Goal: Find specific page/section: Find specific page/section

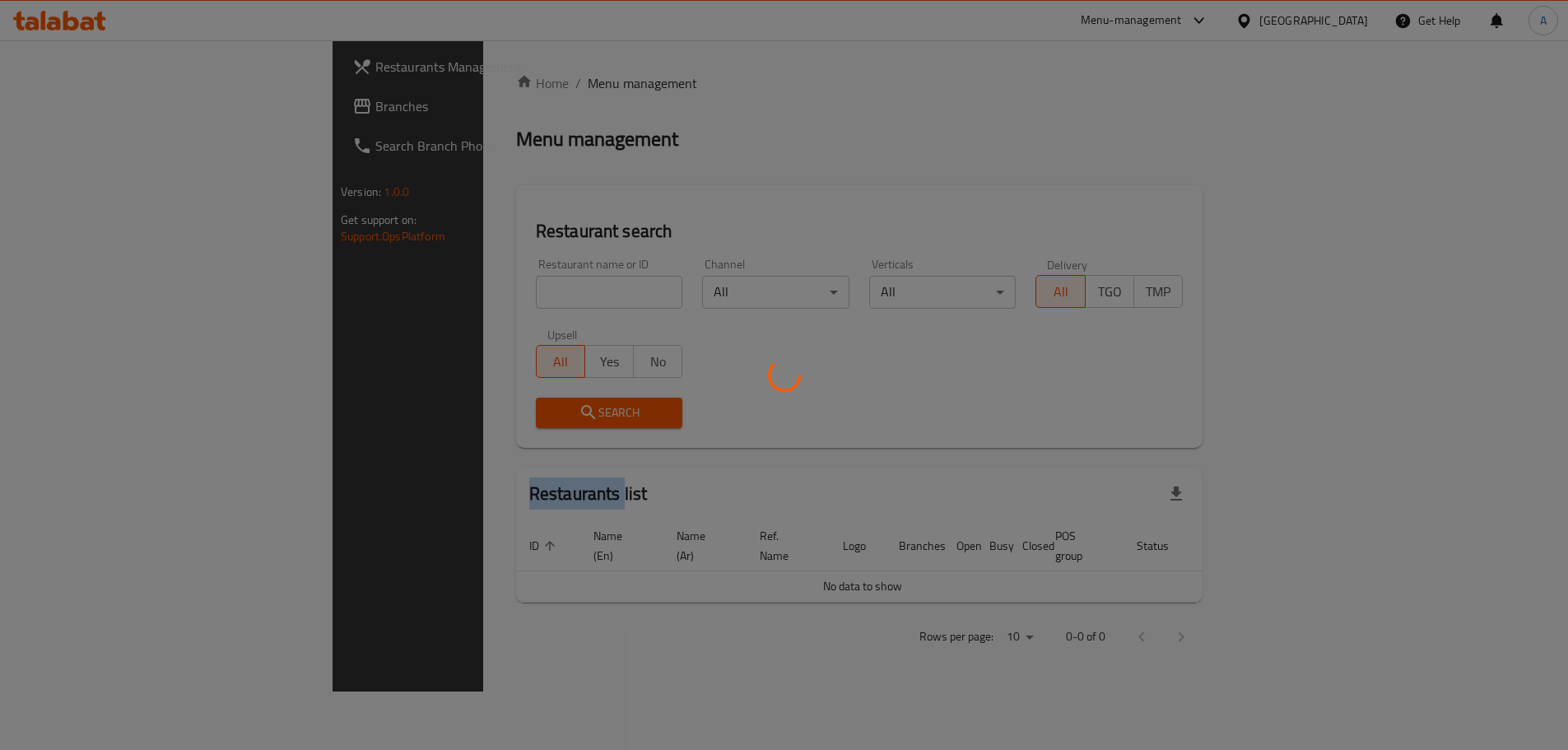
click at [386, 287] on div at bounding box center [784, 375] width 1568 height 750
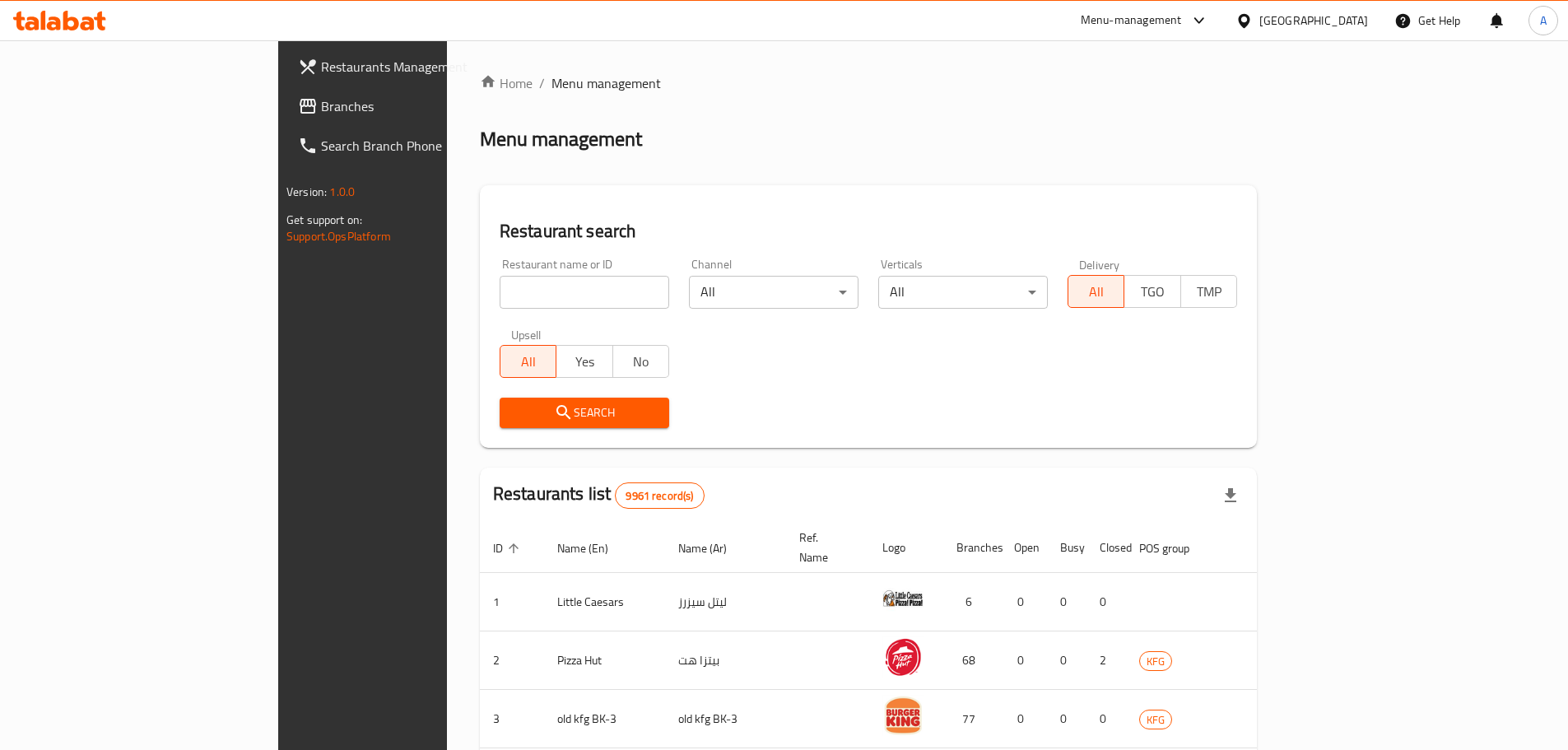
click at [500, 287] on input "search" at bounding box center [584, 292] width 169 height 33
type input "BASTOOQ"
click button "Search" at bounding box center [584, 413] width 169 height 31
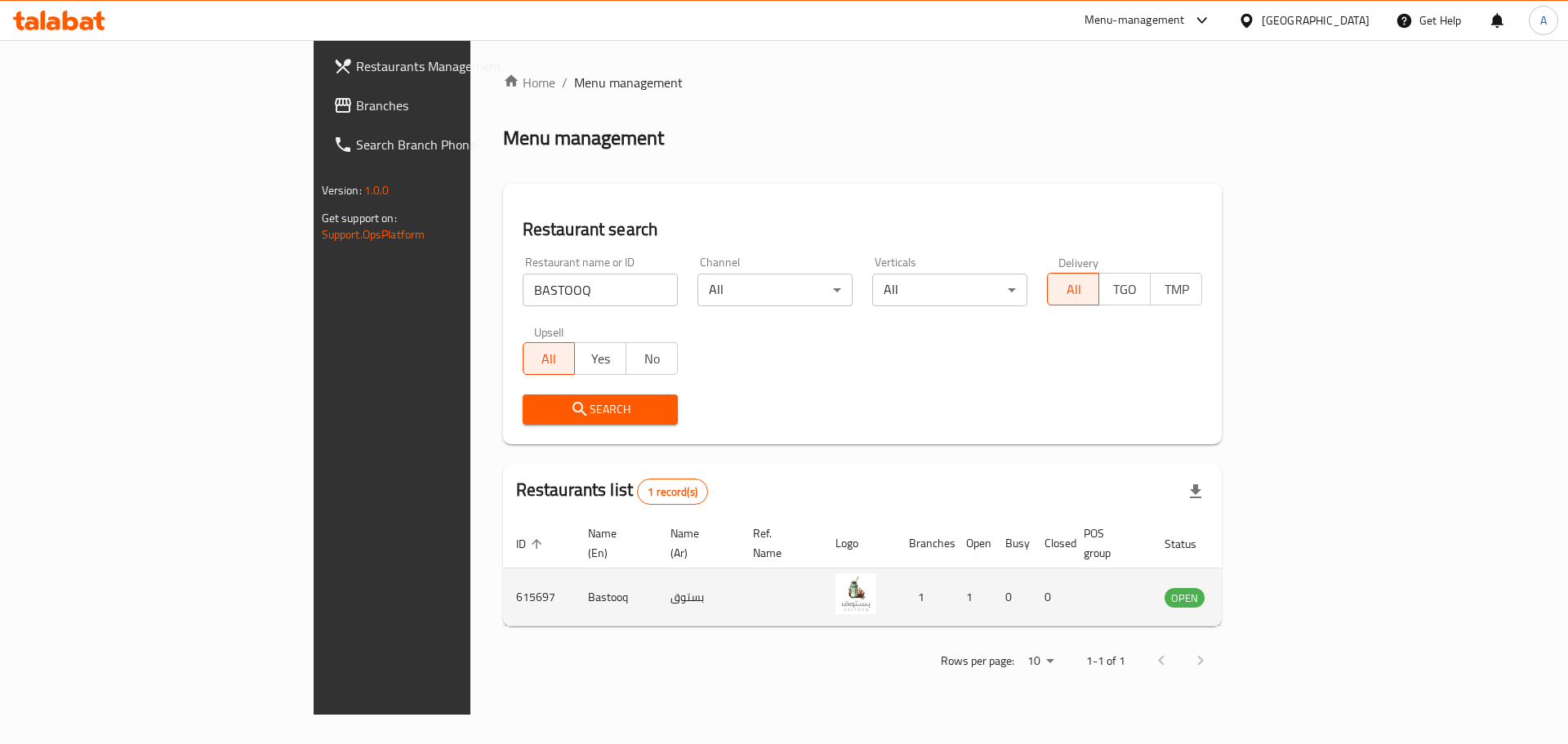
click at [1270, 587] on icon "enhanced table" at bounding box center [1260, 597] width 20 height 20
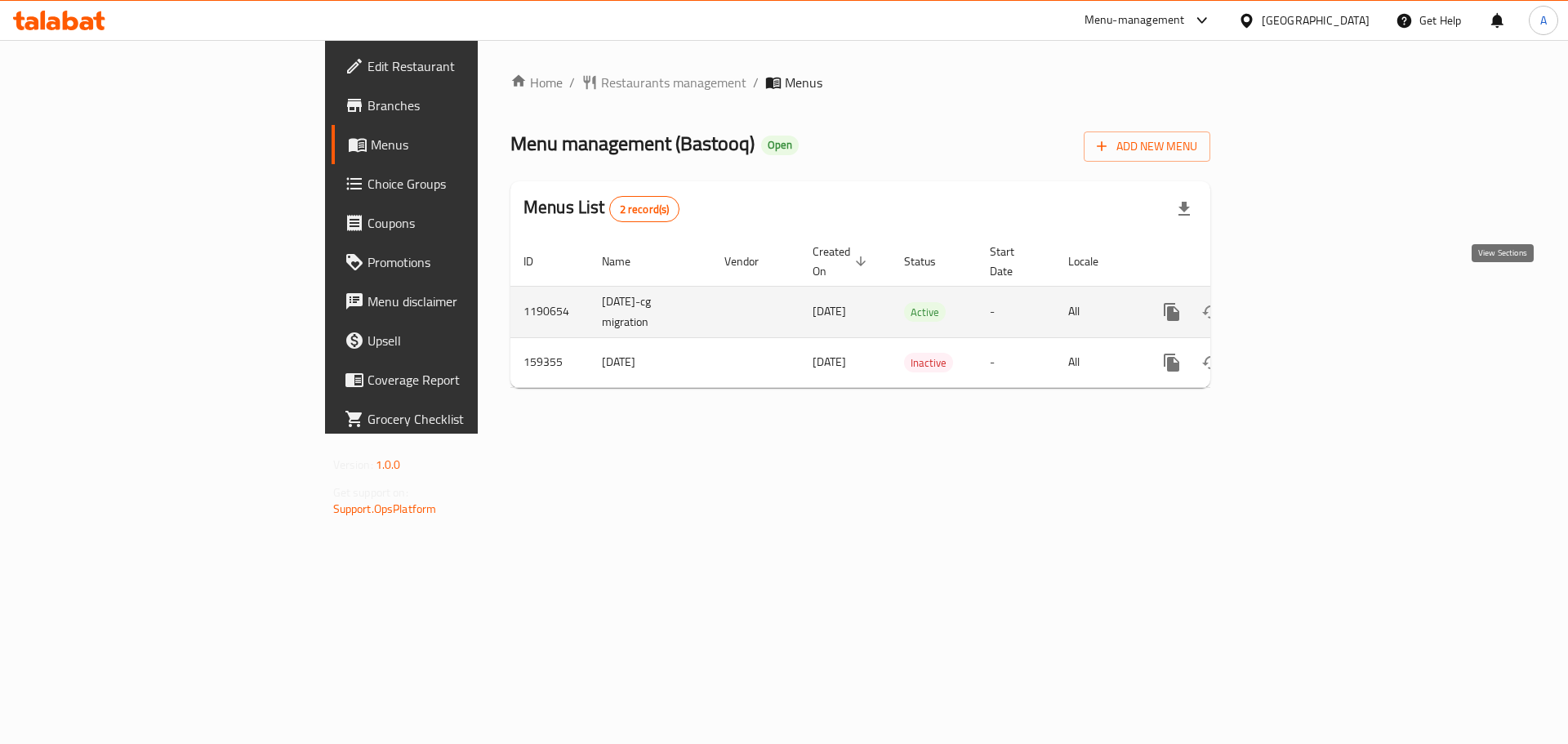
click at [1297, 305] on icon "enhanced table" at bounding box center [1289, 312] width 14 height 14
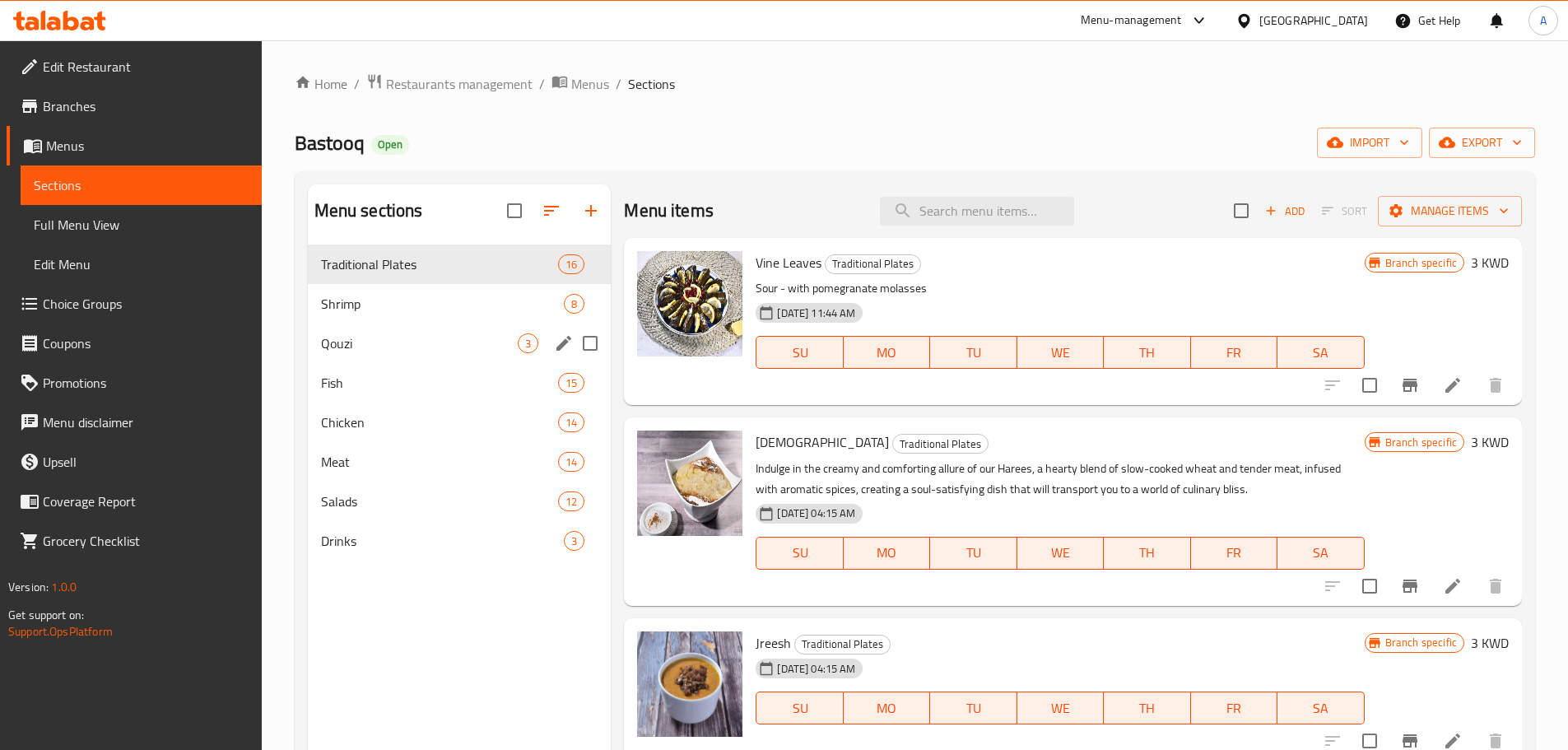
click at [457, 354] on div "Qouzi 3" at bounding box center [459, 343] width 303 height 39
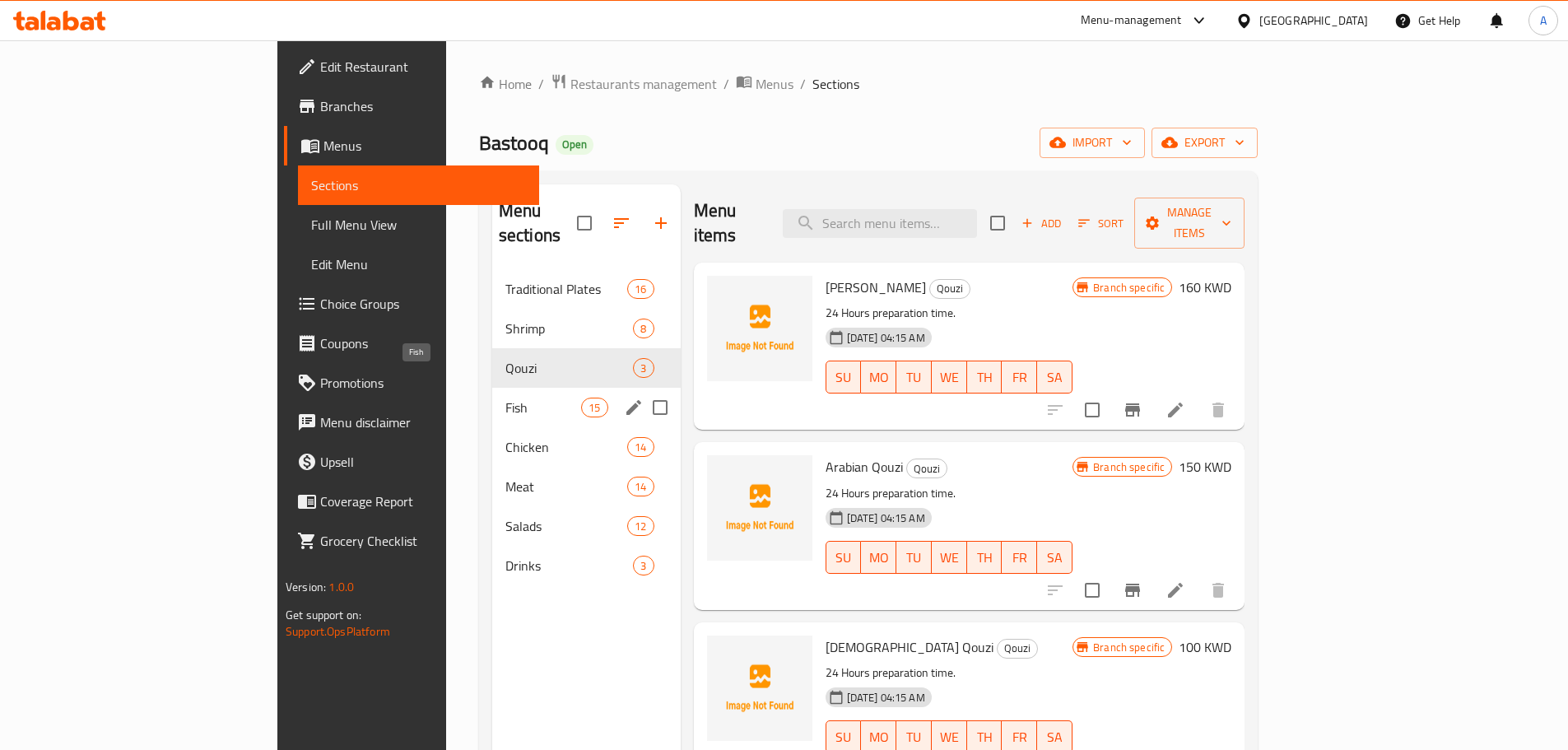
click at [505, 398] on span "Fish" at bounding box center [543, 407] width 76 height 20
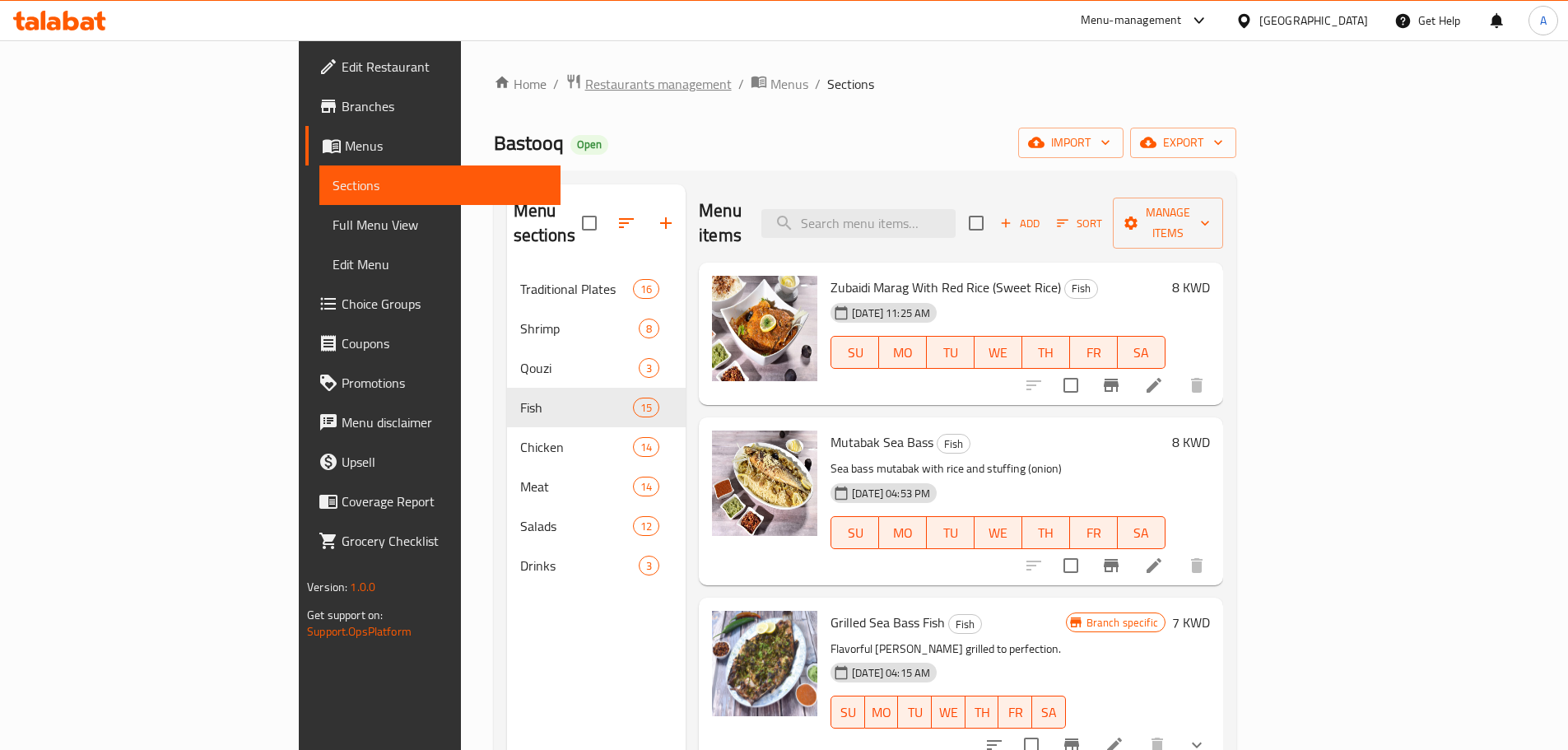
click at [585, 74] on span "Restaurants management" at bounding box center [658, 83] width 146 height 20
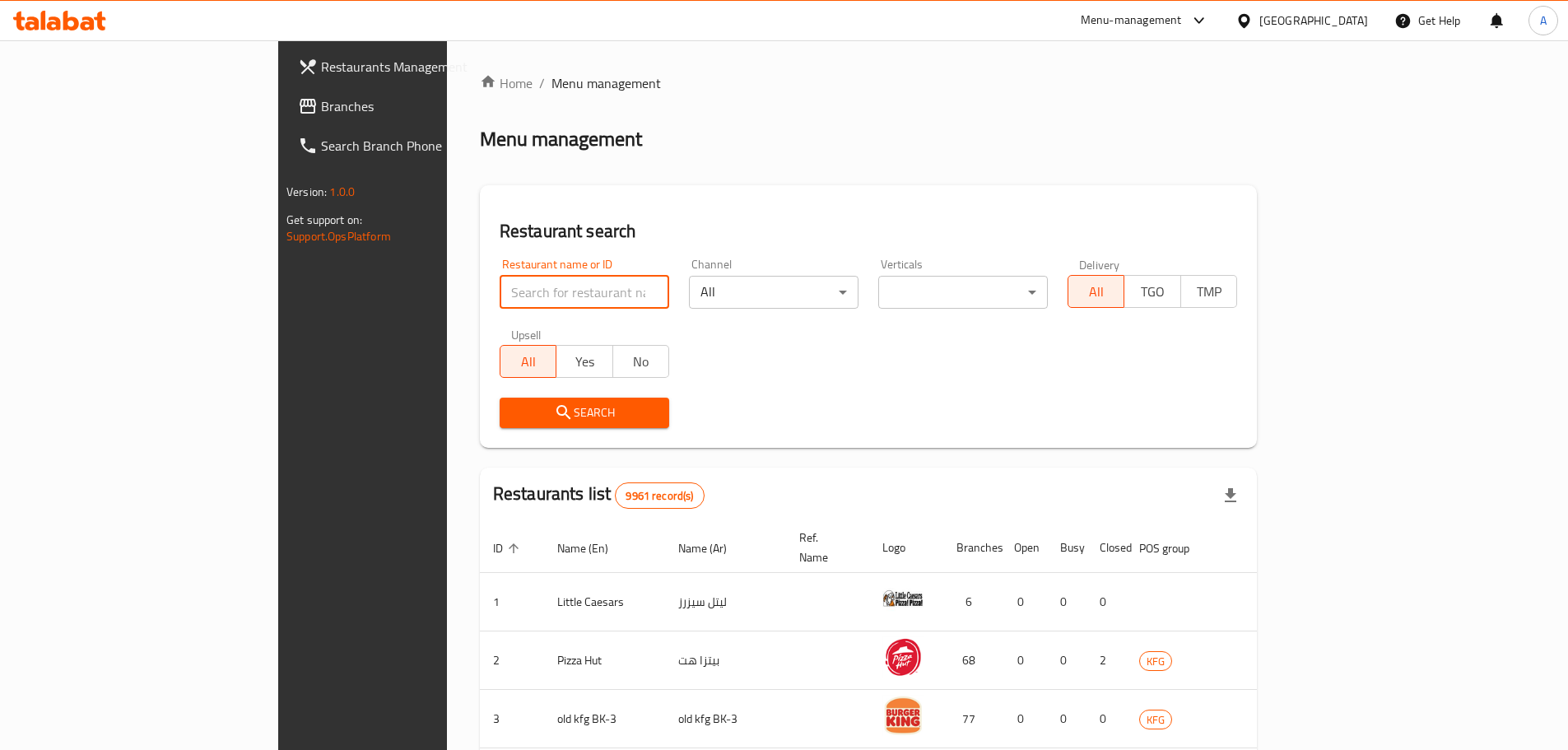
click at [500, 276] on input "search" at bounding box center [584, 292] width 169 height 33
paste input "caramel"
type input "caramel"
click button "Search" at bounding box center [584, 413] width 169 height 31
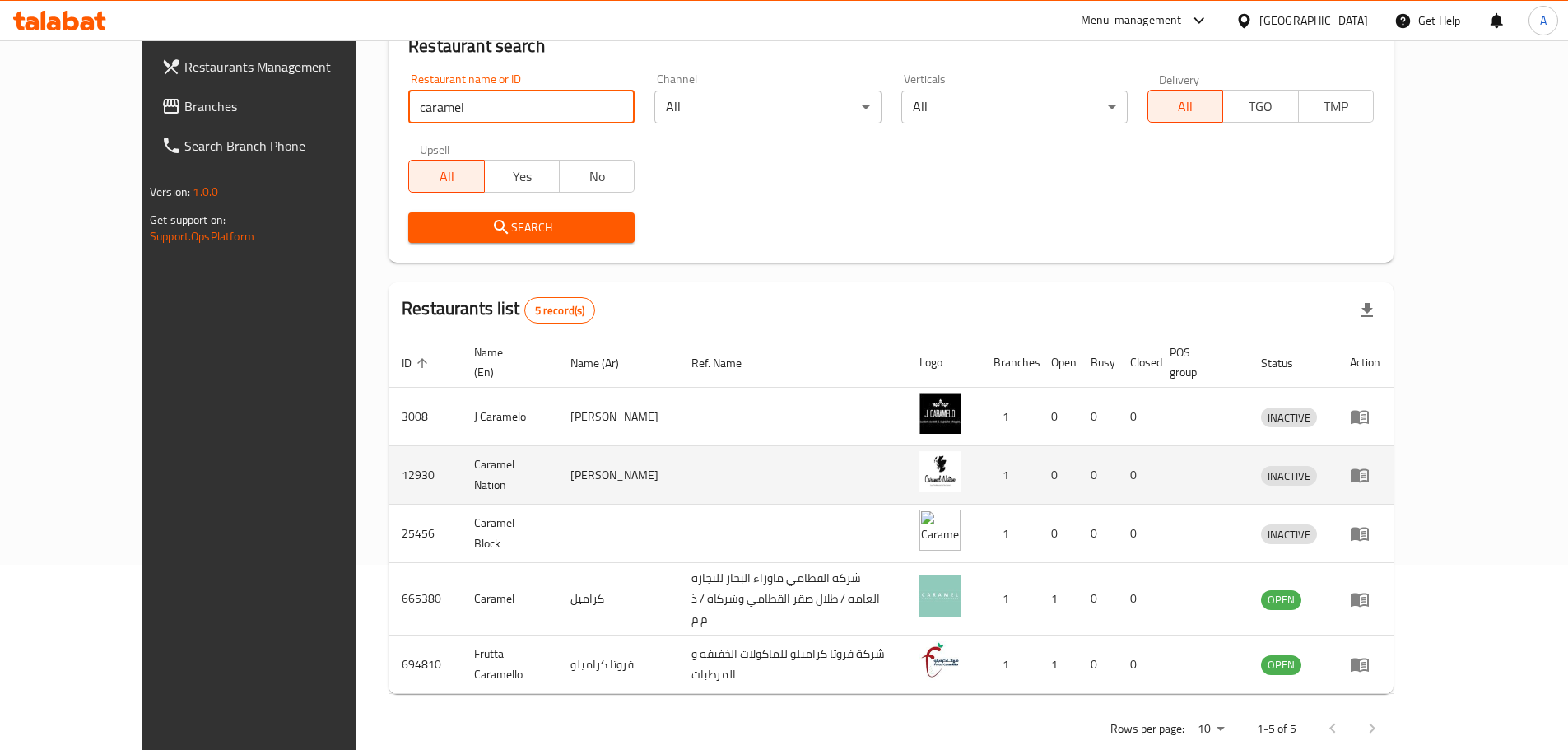
scroll to position [186, 0]
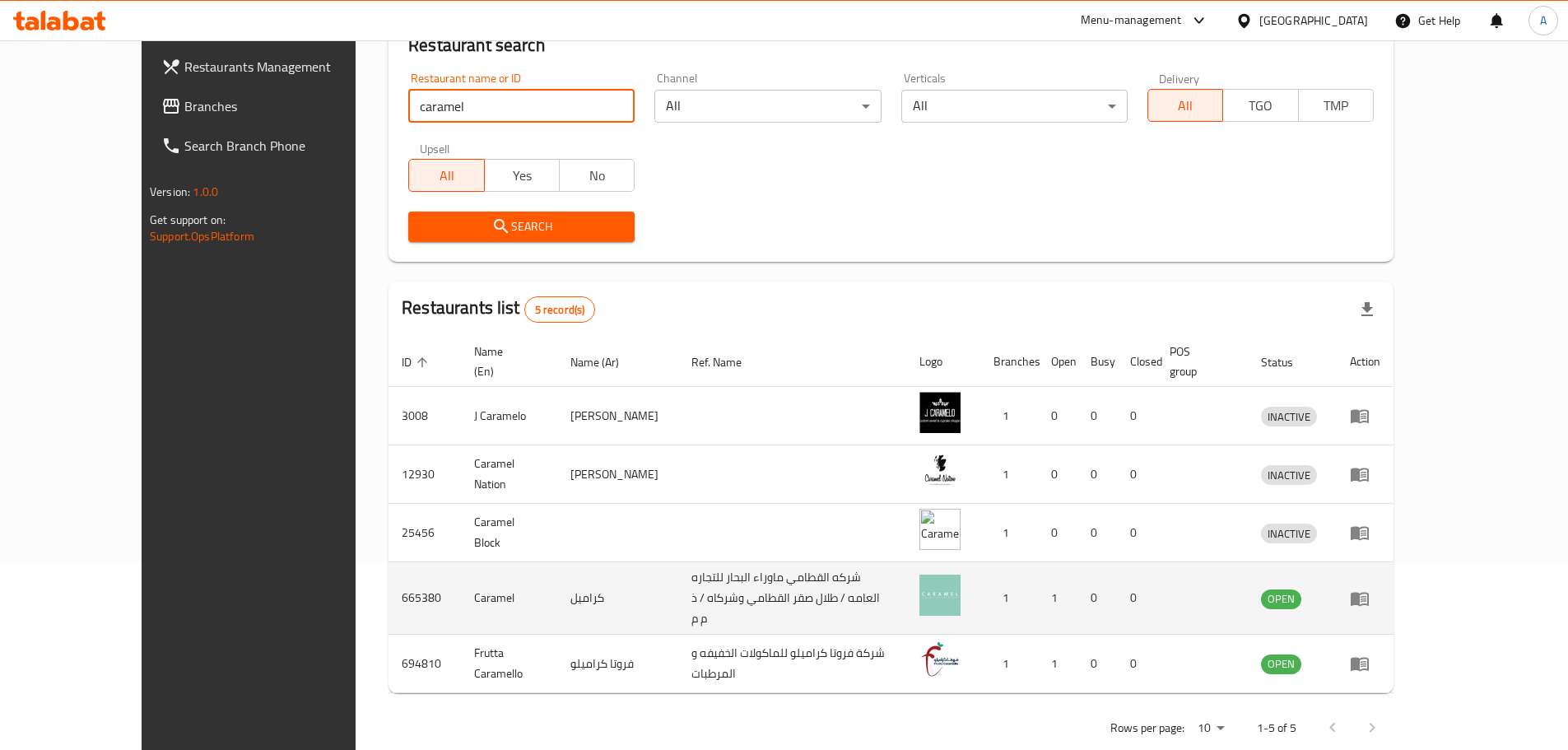
click at [1367, 597] on icon "enhanced table" at bounding box center [1364, 600] width 6 height 7
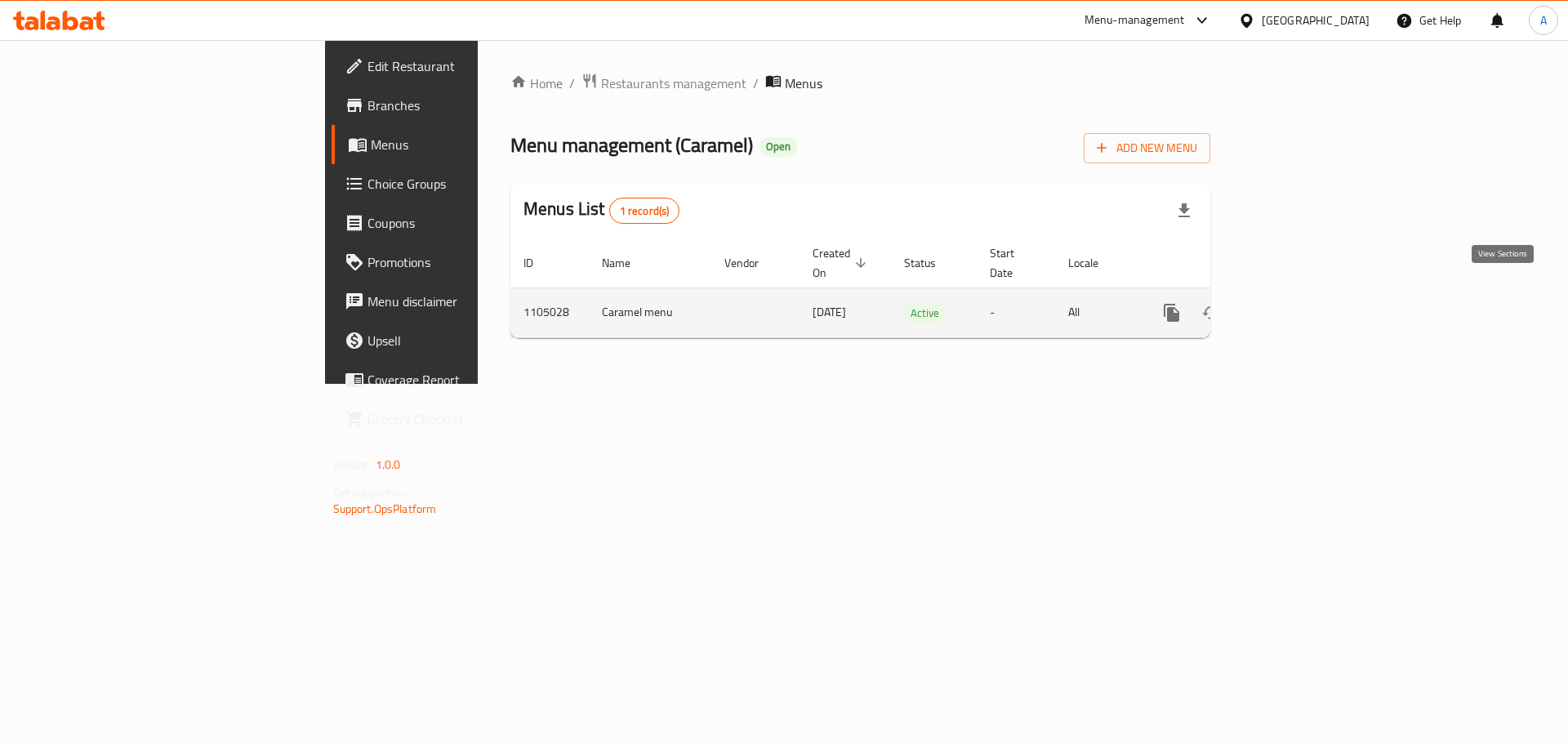
click at [1310, 294] on link "enhanced table" at bounding box center [1289, 313] width 39 height 39
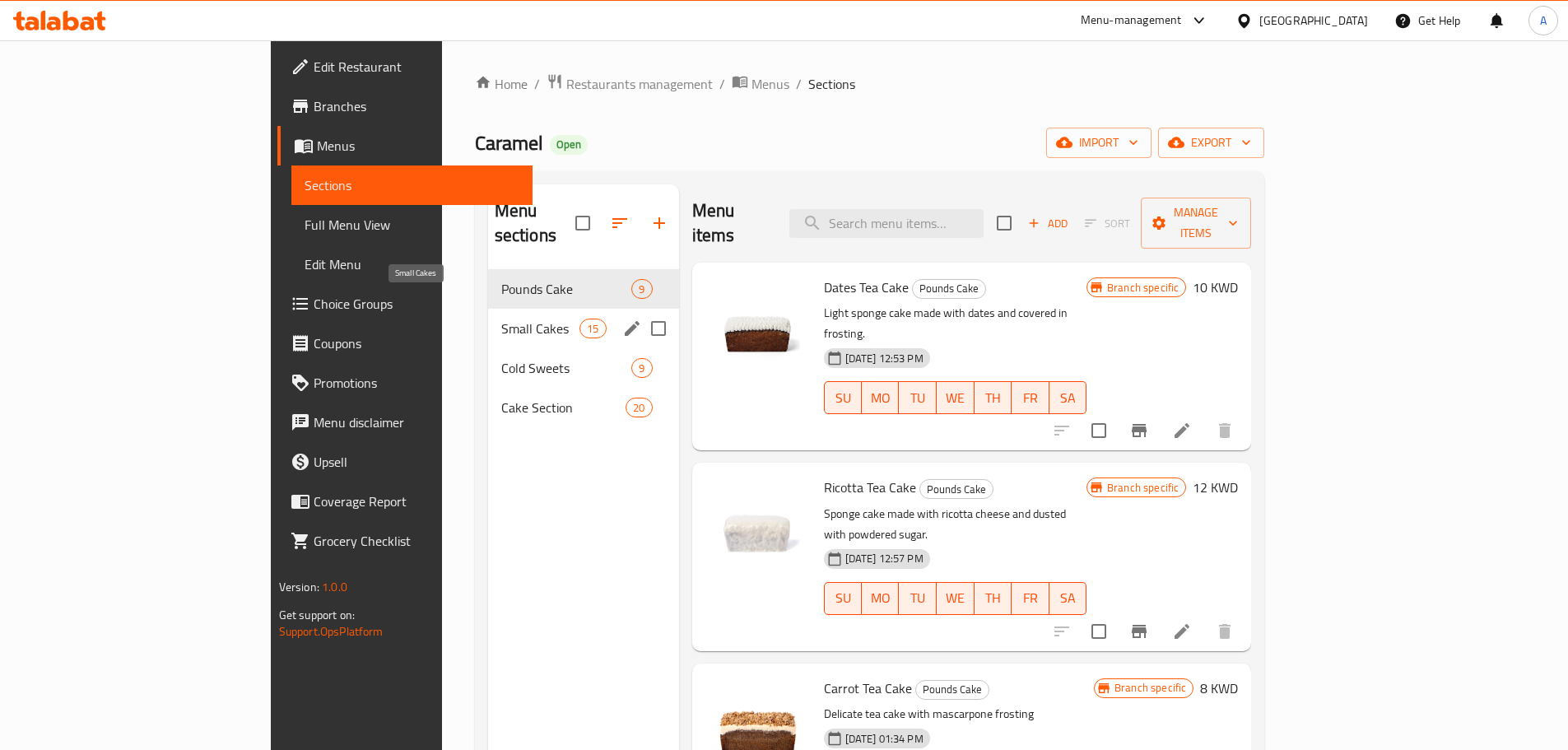
click at [502, 319] on span "Small Cakes" at bounding box center [541, 329] width 79 height 20
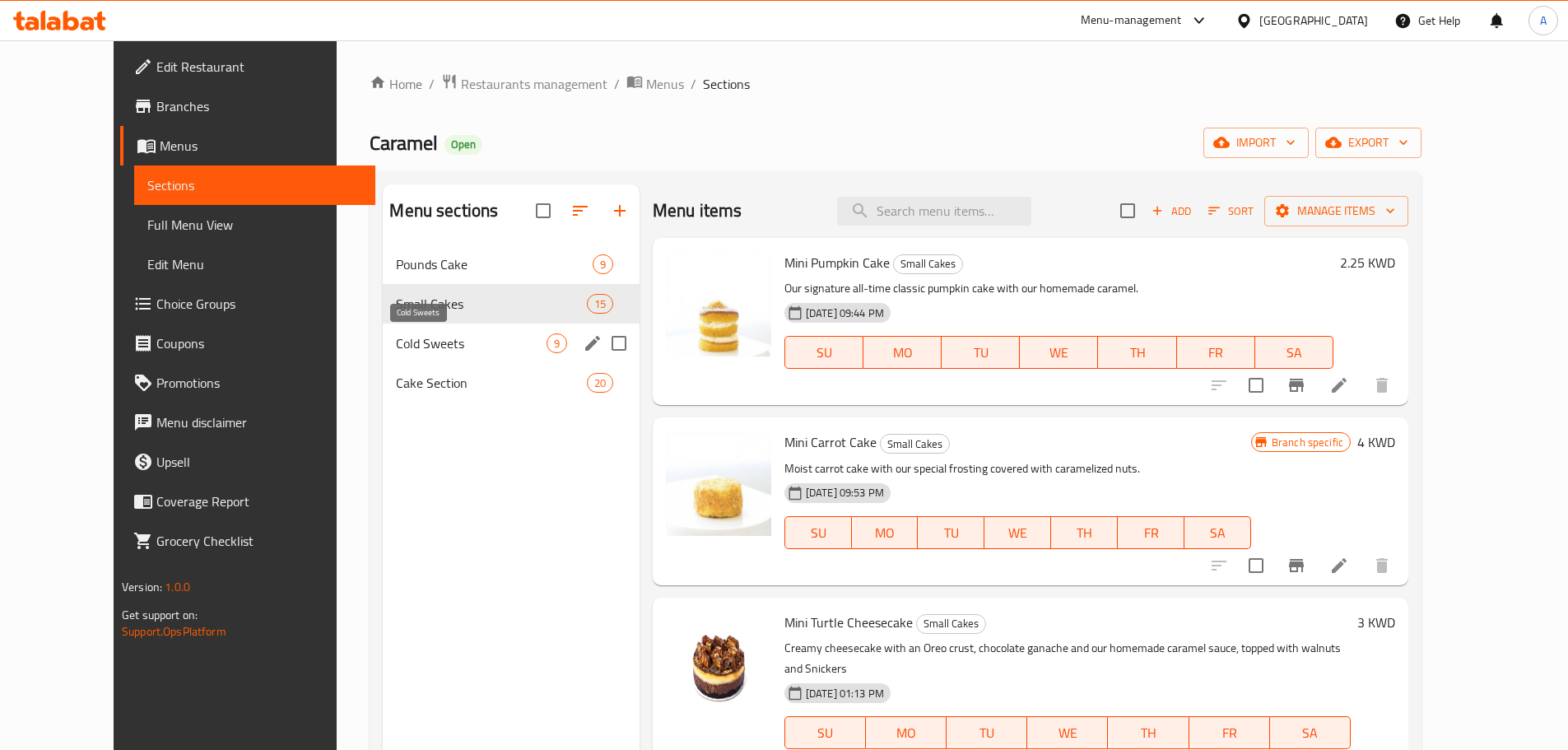
click at [433, 349] on span "Cold Sweets" at bounding box center [471, 343] width 150 height 20
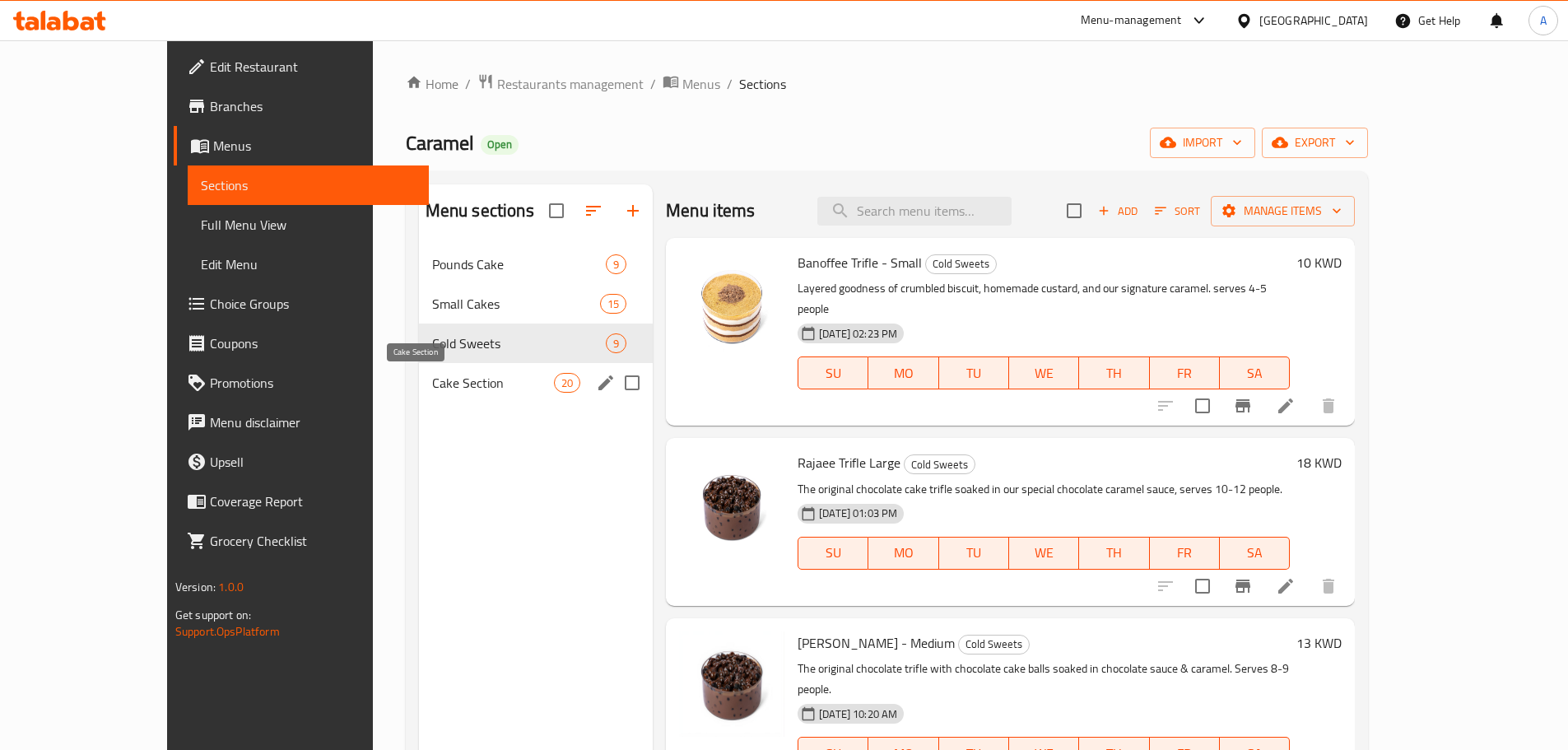
click at [436, 381] on span "Cake Section" at bounding box center [492, 383] width 122 height 20
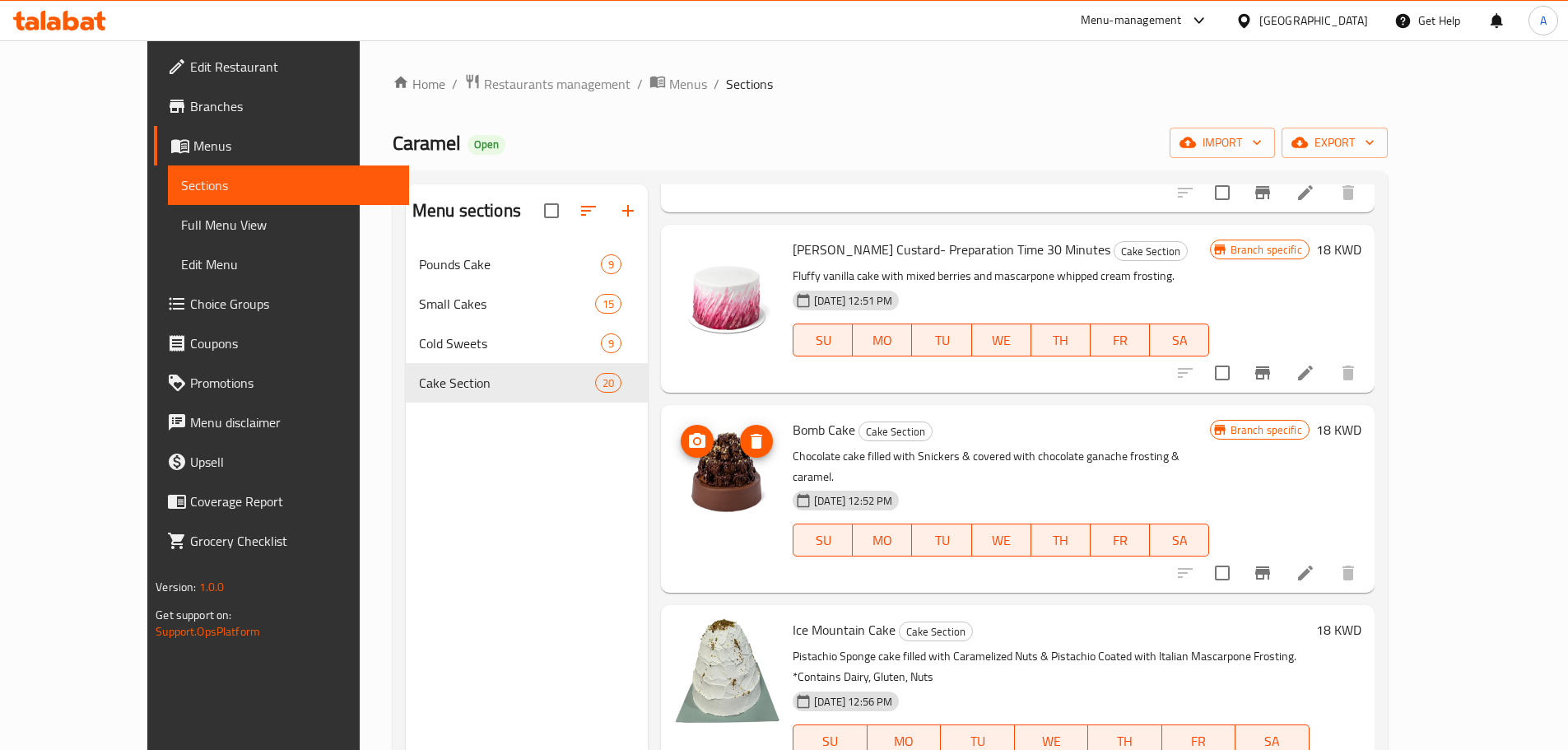
scroll to position [1565, 0]
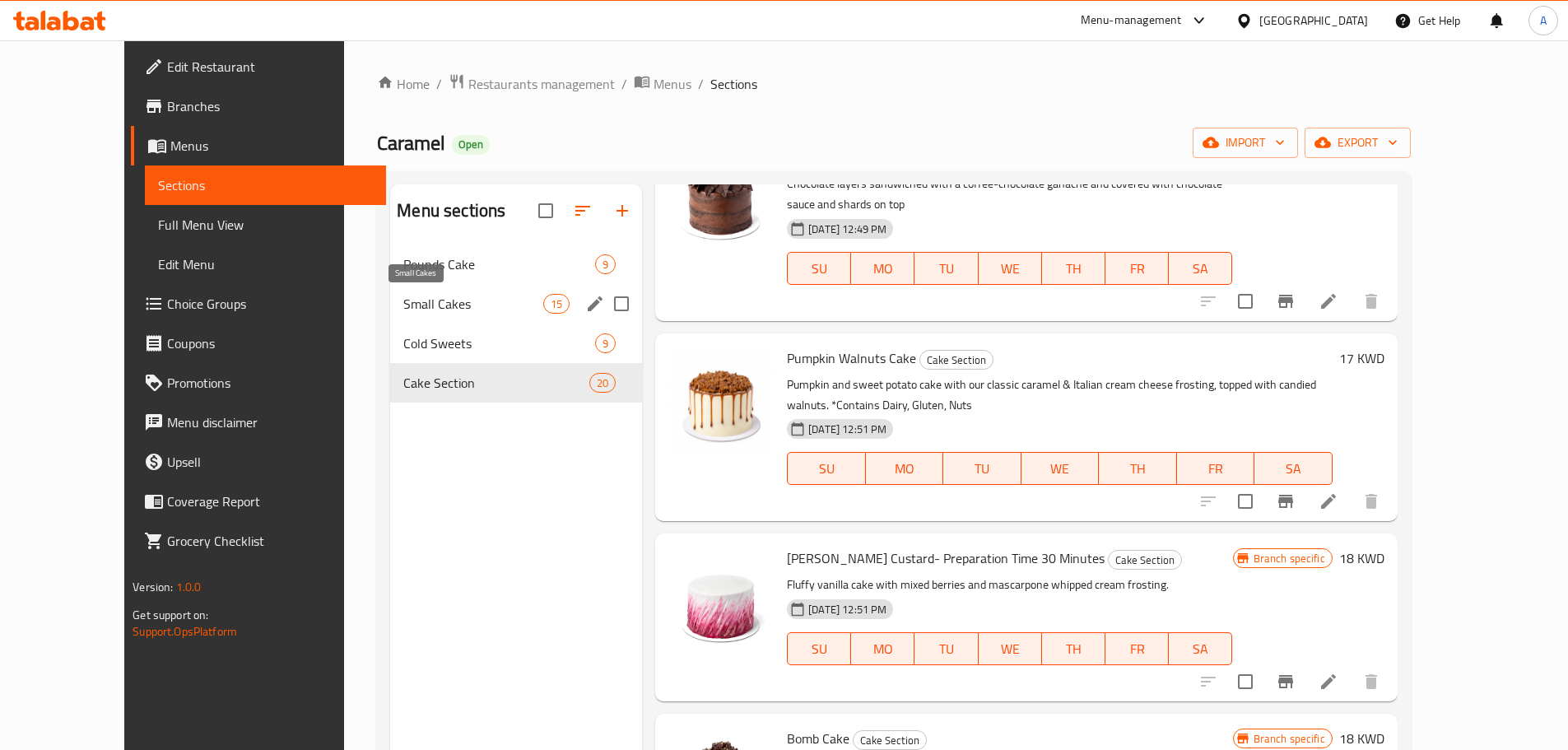
click at [465, 310] on span "Small Cakes" at bounding box center [473, 304] width 140 height 20
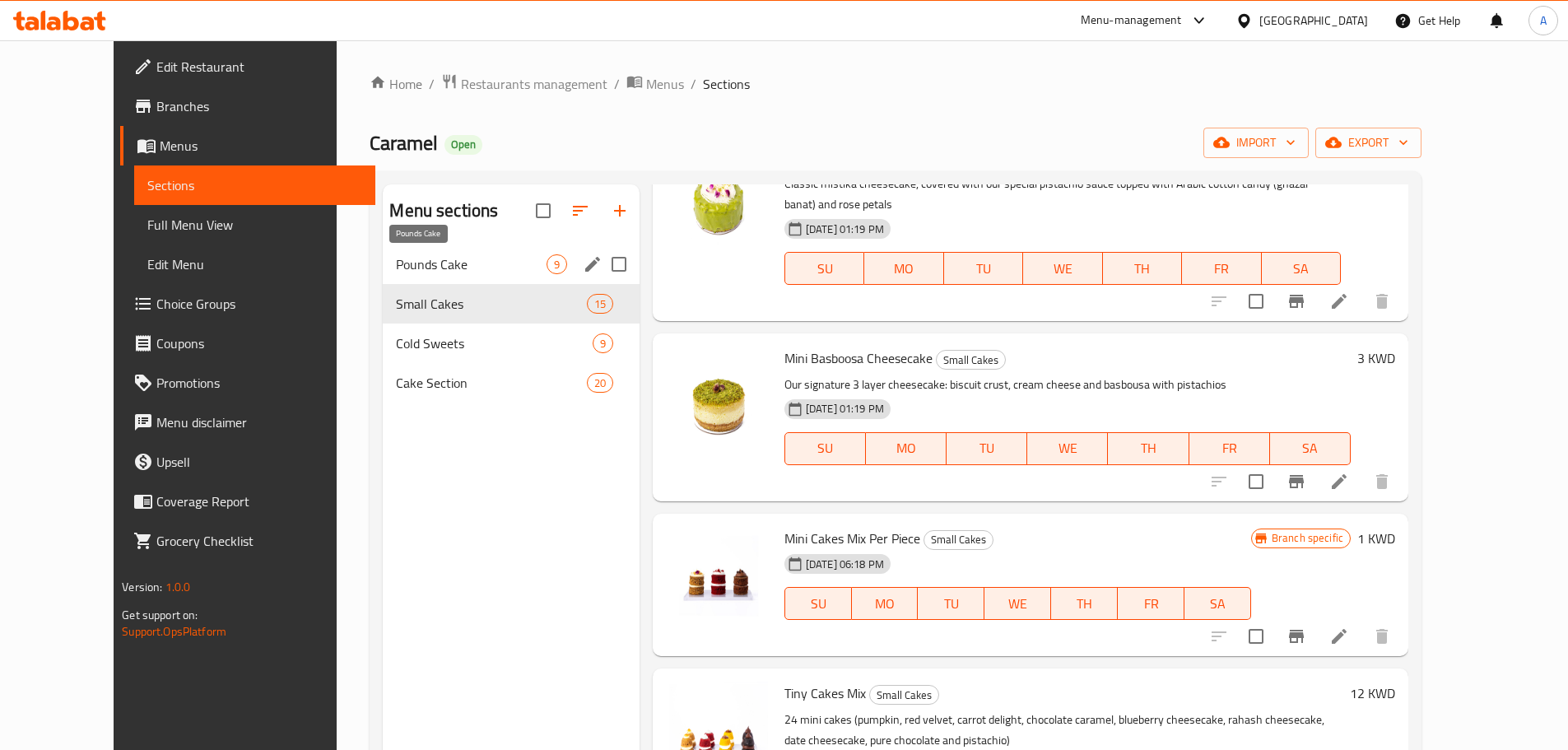
click at [465, 267] on span "Pounds Cake" at bounding box center [471, 264] width 150 height 20
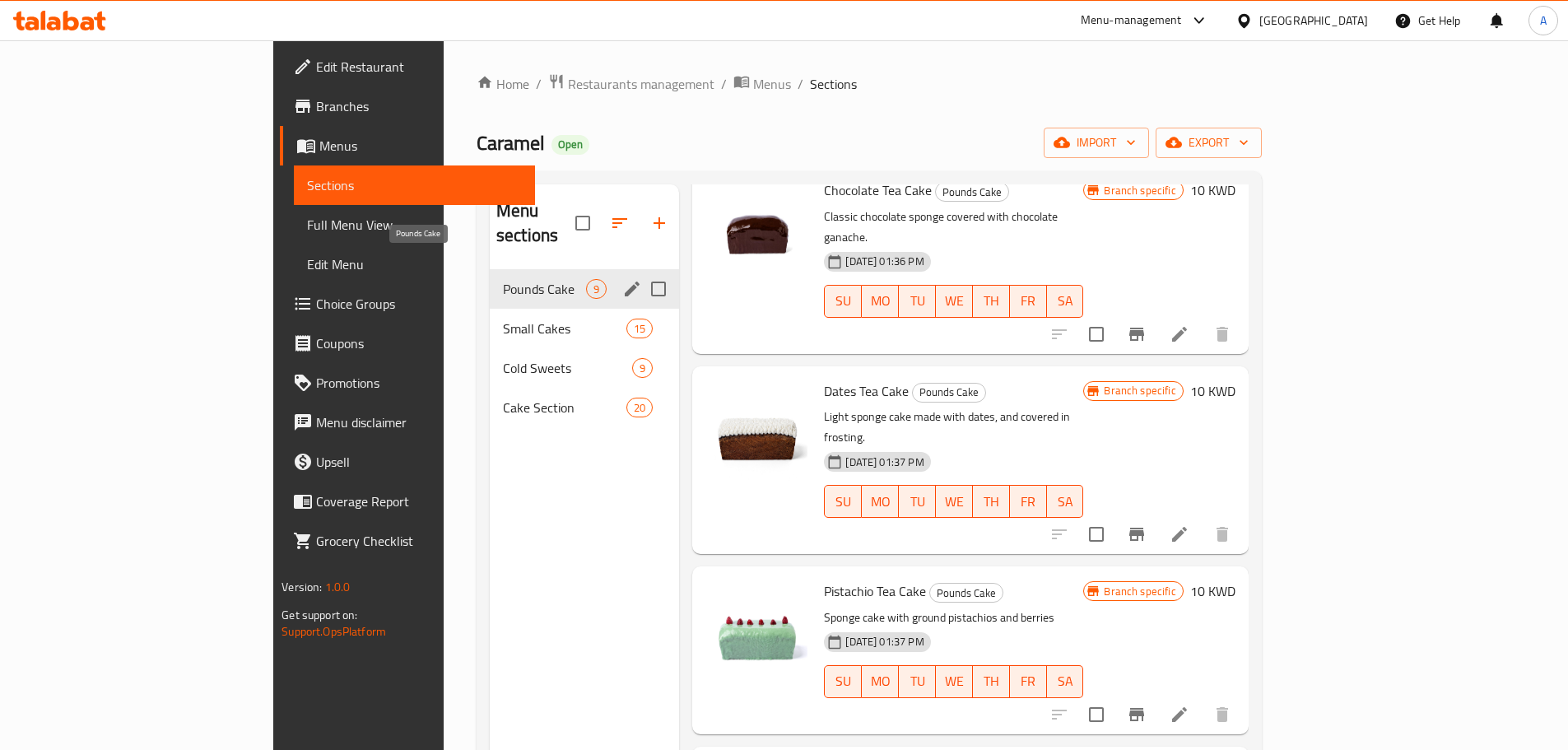
scroll to position [910, 0]
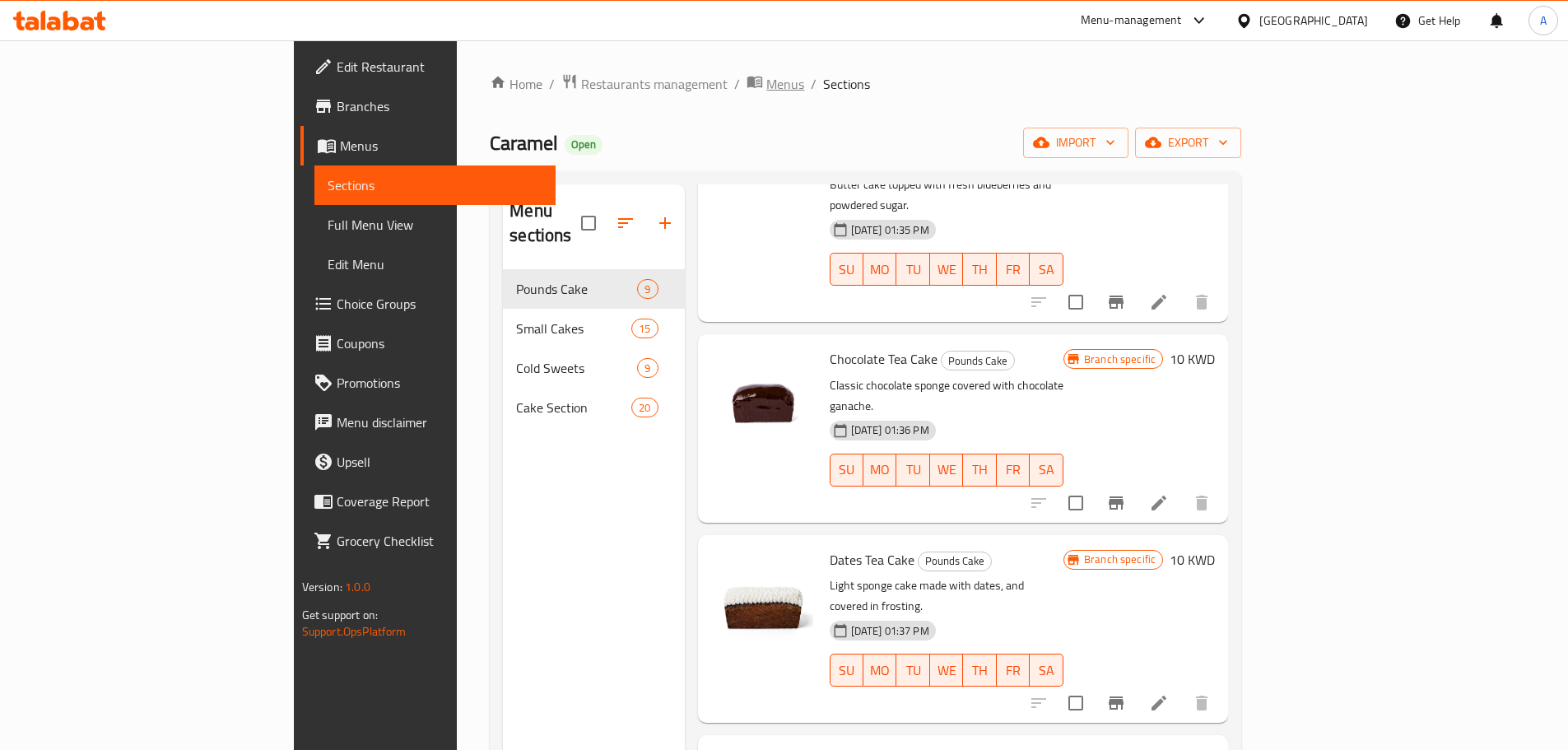
click at [748, 81] on icon "breadcrumb" at bounding box center [754, 82] width 14 height 11
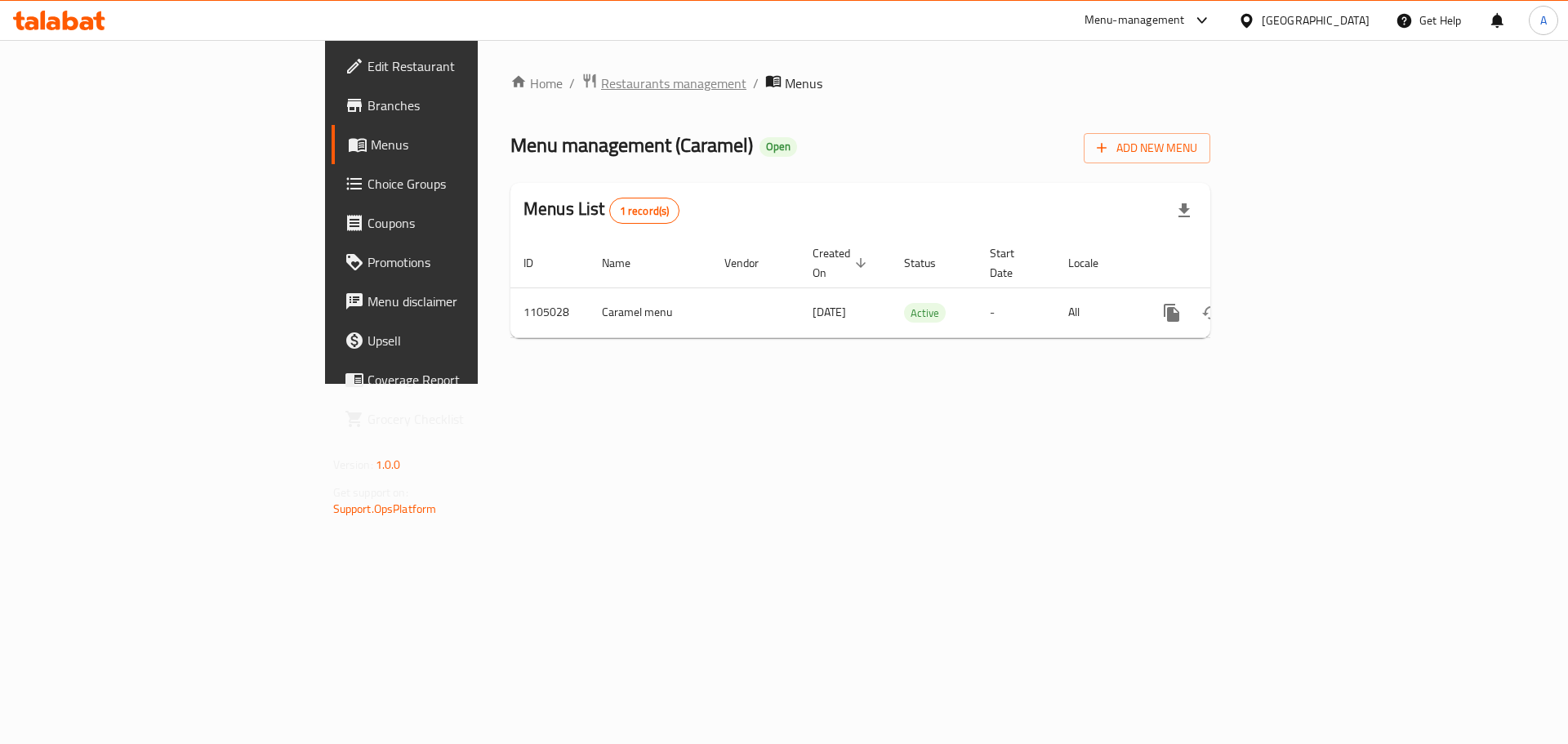
click at [601, 81] on span "Restaurants management" at bounding box center [673, 83] width 145 height 20
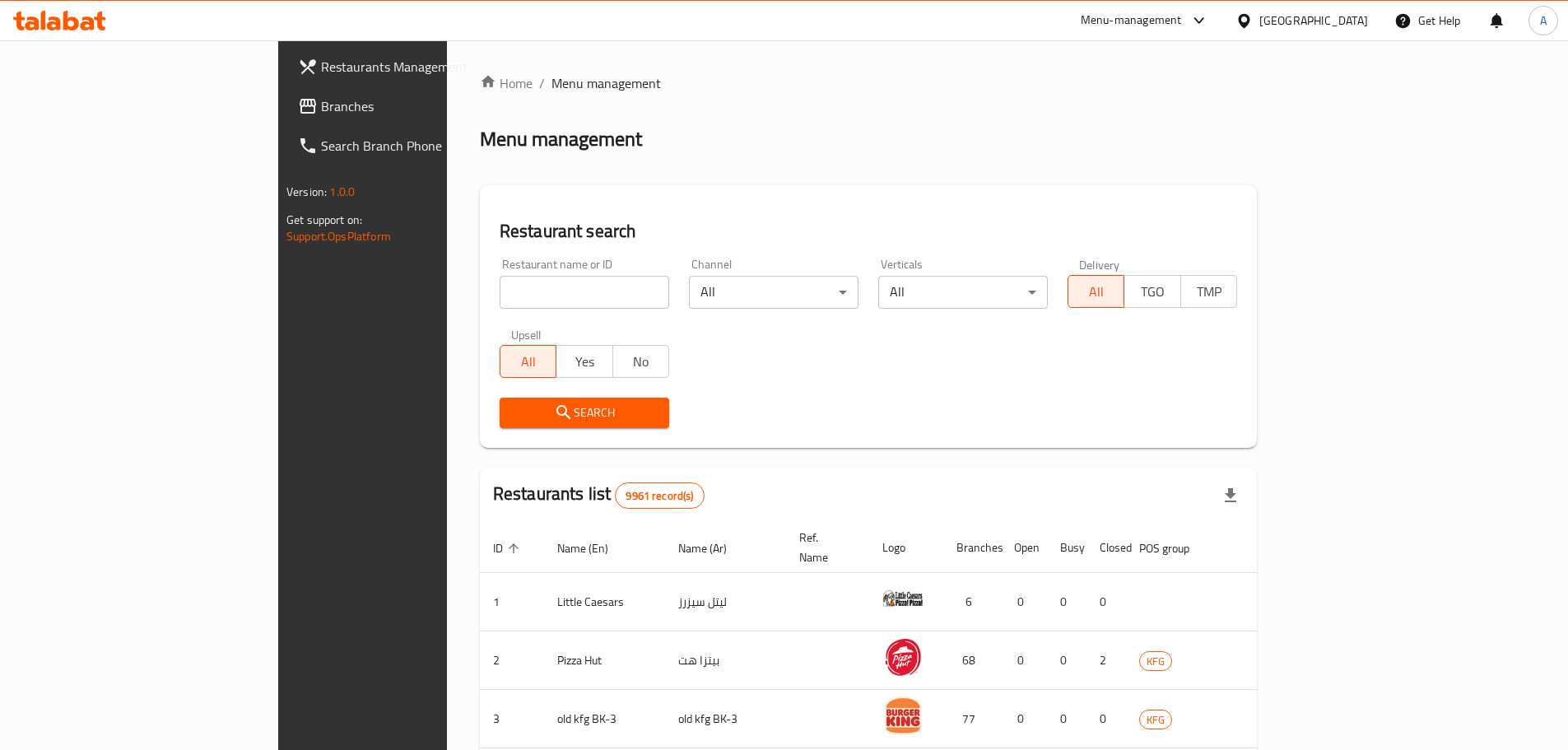
click at [540, 310] on div "Restaurant name or ID Restaurant name or ID" at bounding box center [585, 284] width 190 height 70
click at [541, 302] on input "search" at bounding box center [584, 292] width 169 height 33
paste input "caramel"
type input "caramel"
click button "Search" at bounding box center [584, 413] width 169 height 31
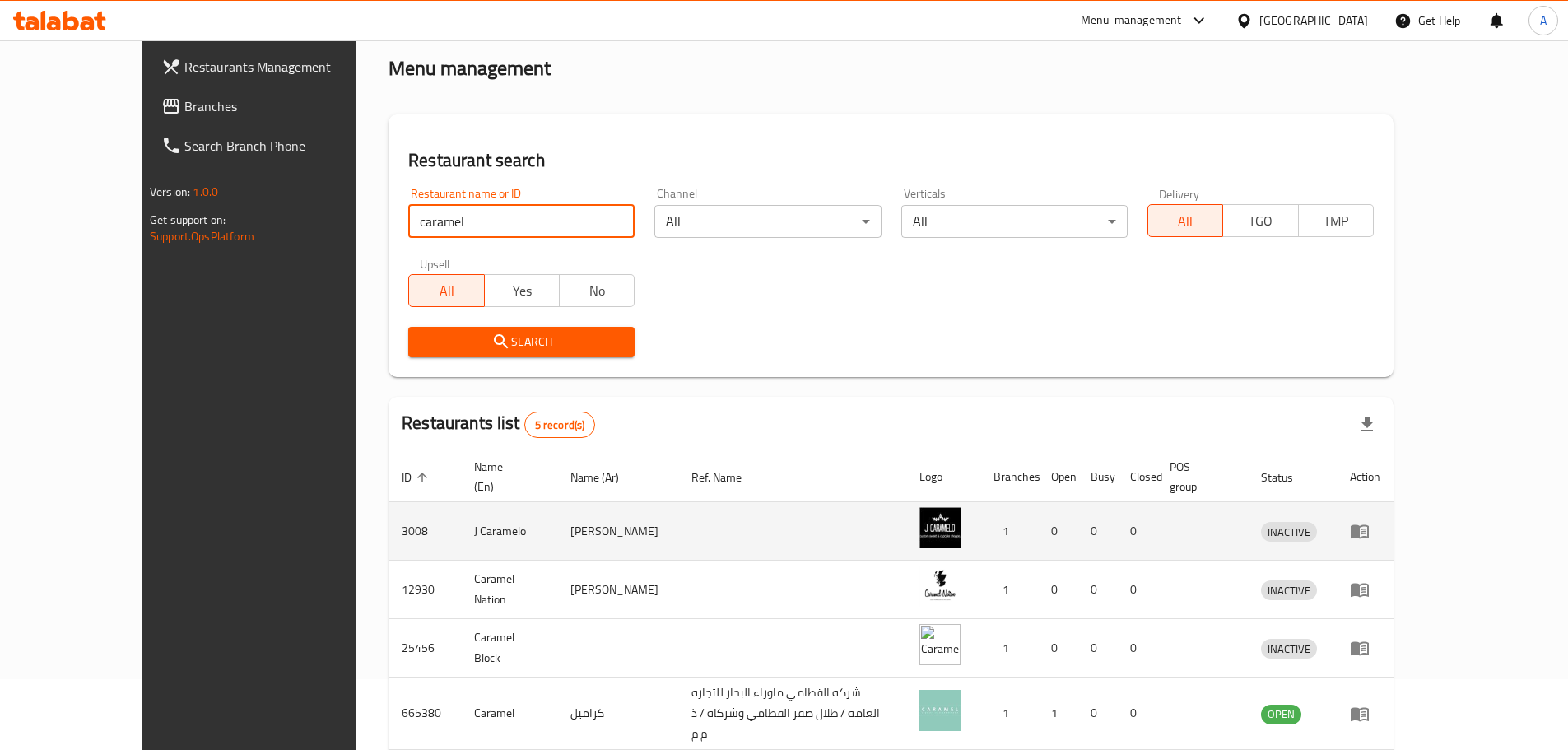
scroll to position [186, 0]
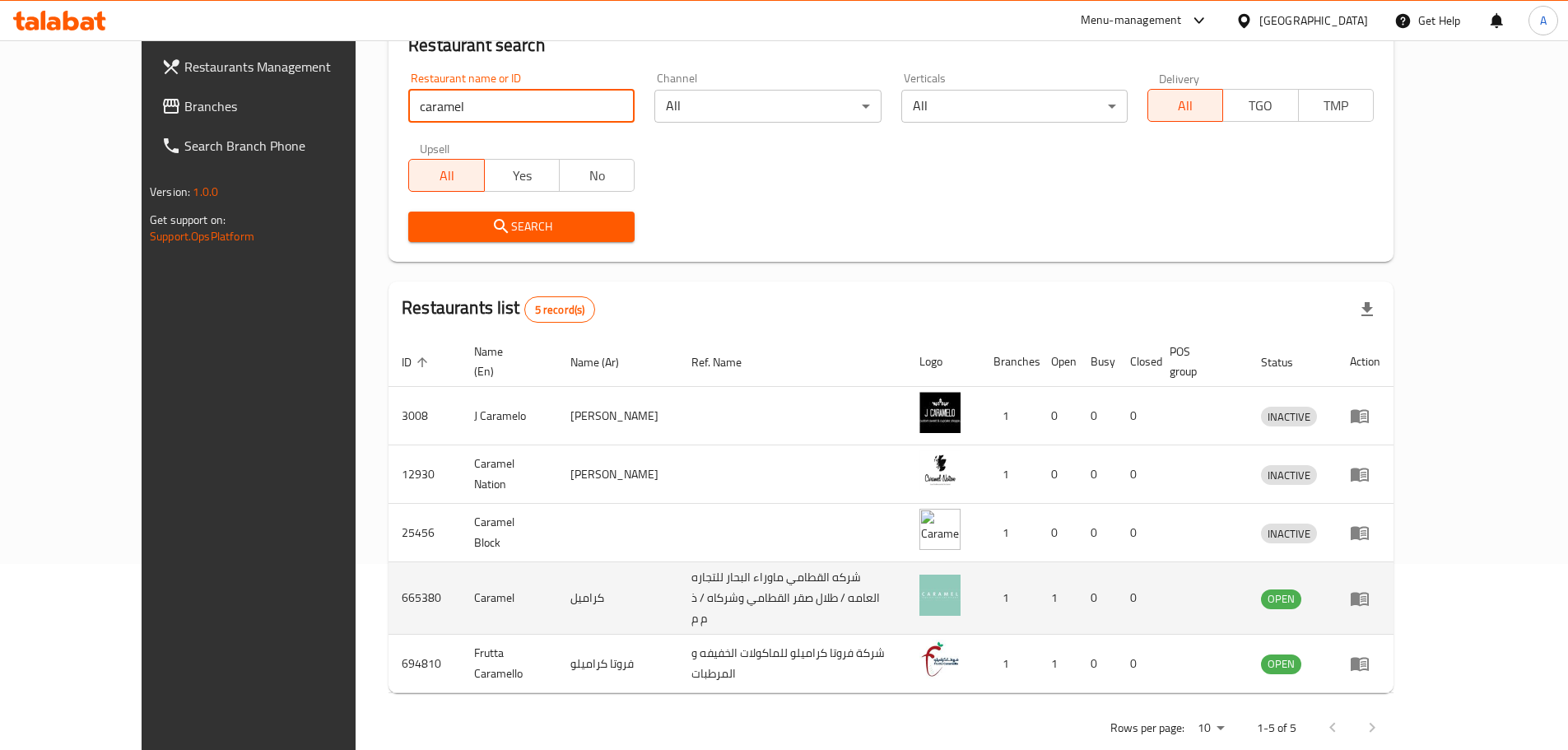
click at [1369, 592] on icon "enhanced table" at bounding box center [1359, 599] width 18 height 14
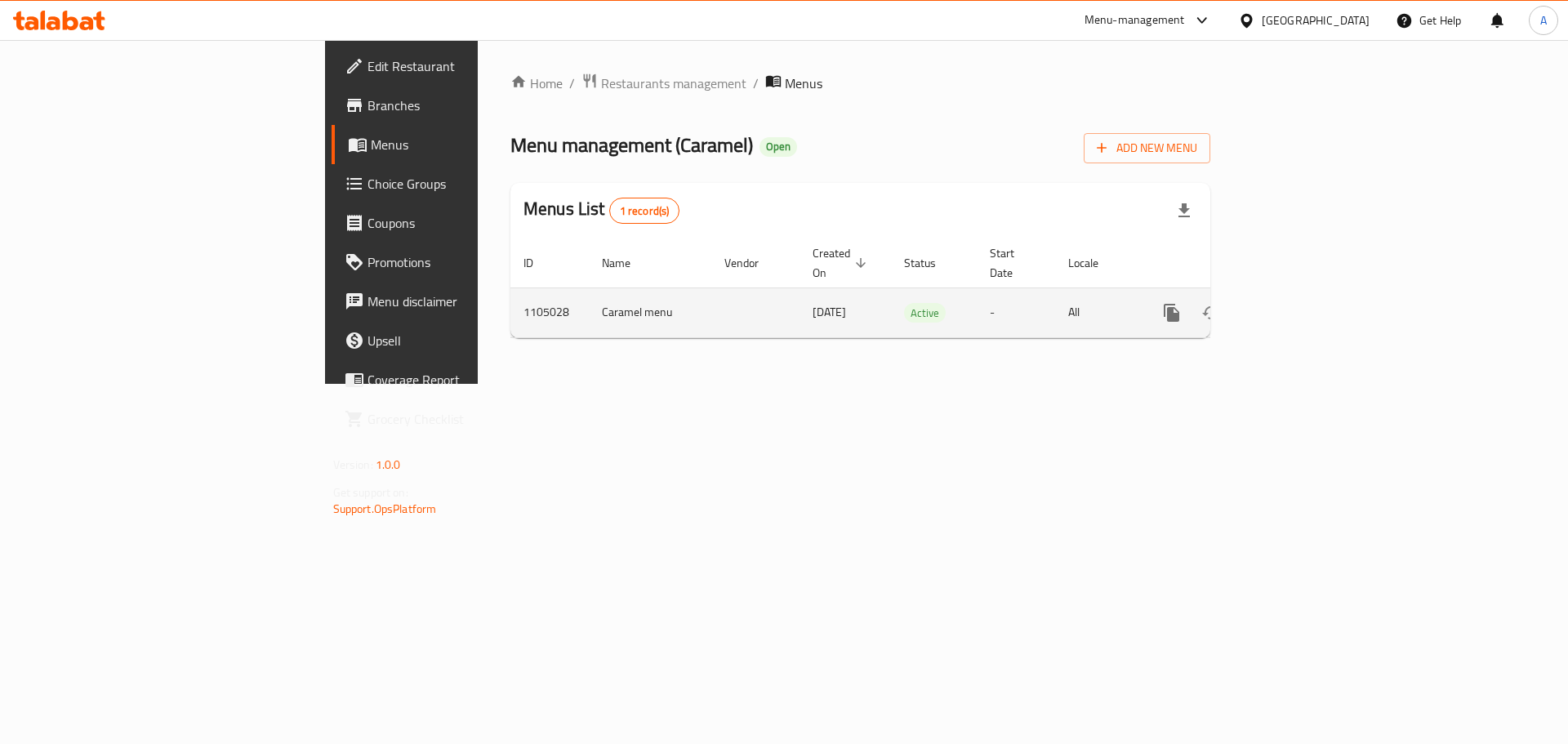
click at [1322, 297] on td "enhanced table" at bounding box center [1231, 313] width 183 height 49
click at [1310, 297] on link "enhanced table" at bounding box center [1289, 313] width 39 height 39
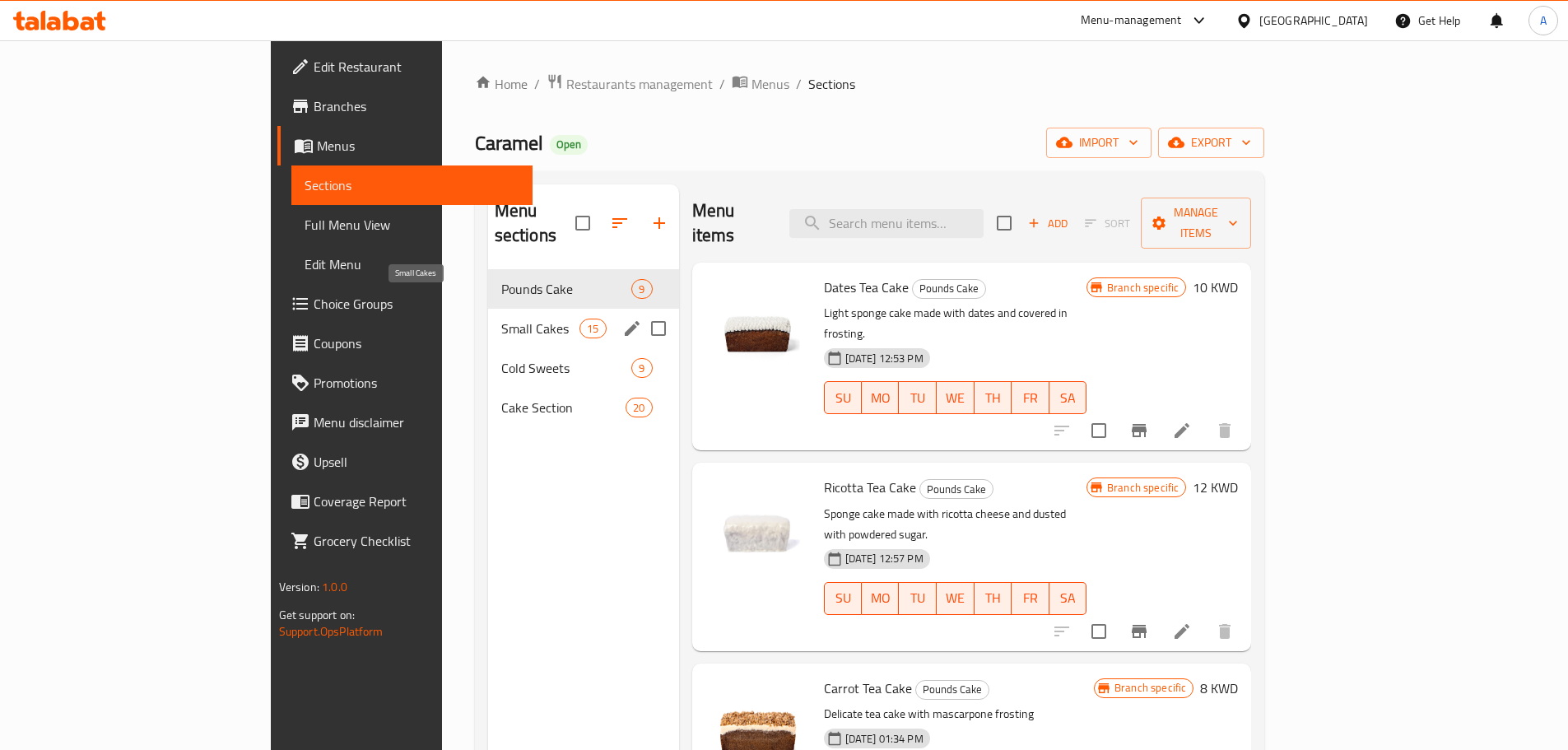
click at [488, 276] on div "Pounds Cake 9" at bounding box center [584, 288] width 191 height 39
click at [502, 319] on span "Small Cakes" at bounding box center [541, 329] width 79 height 20
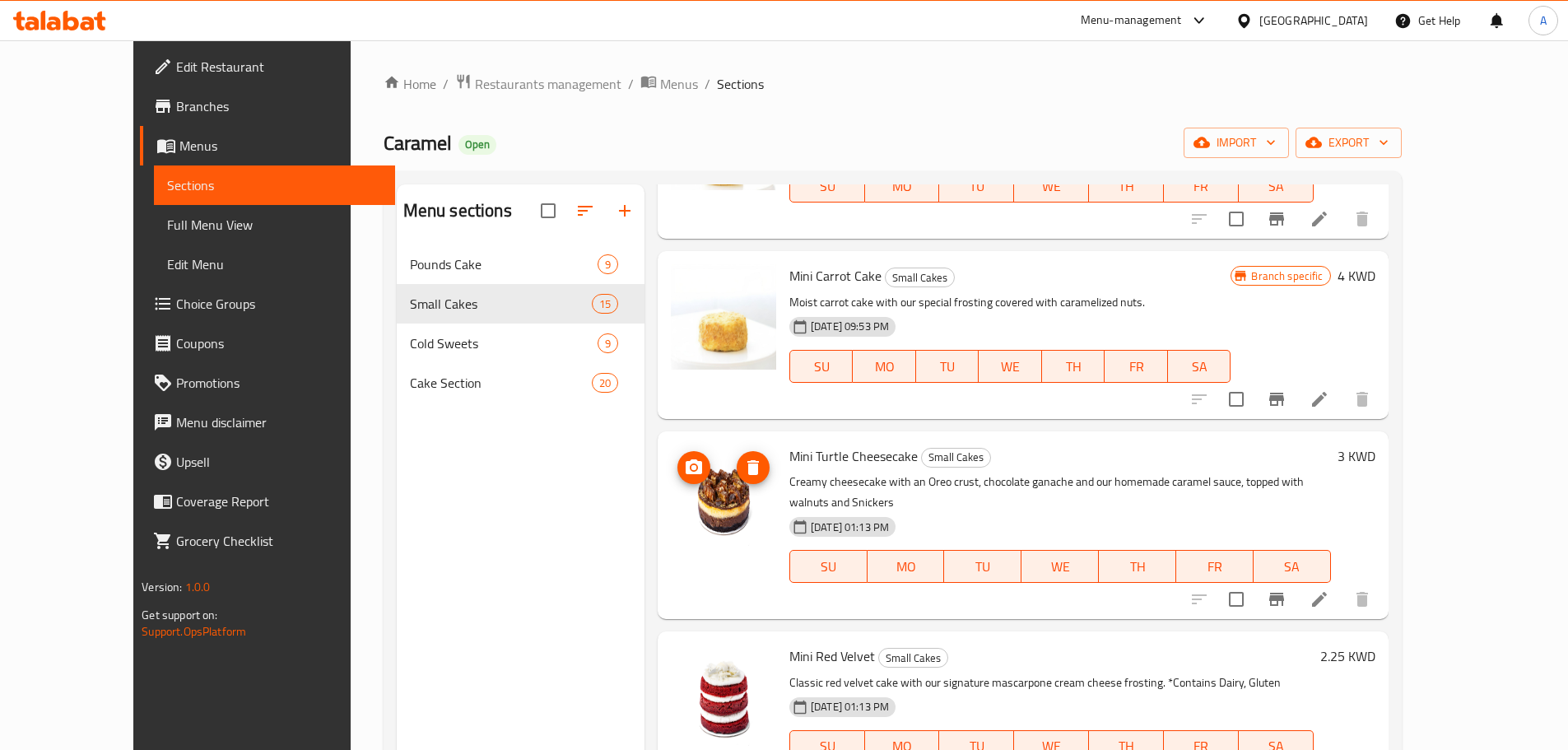
scroll to position [165, 0]
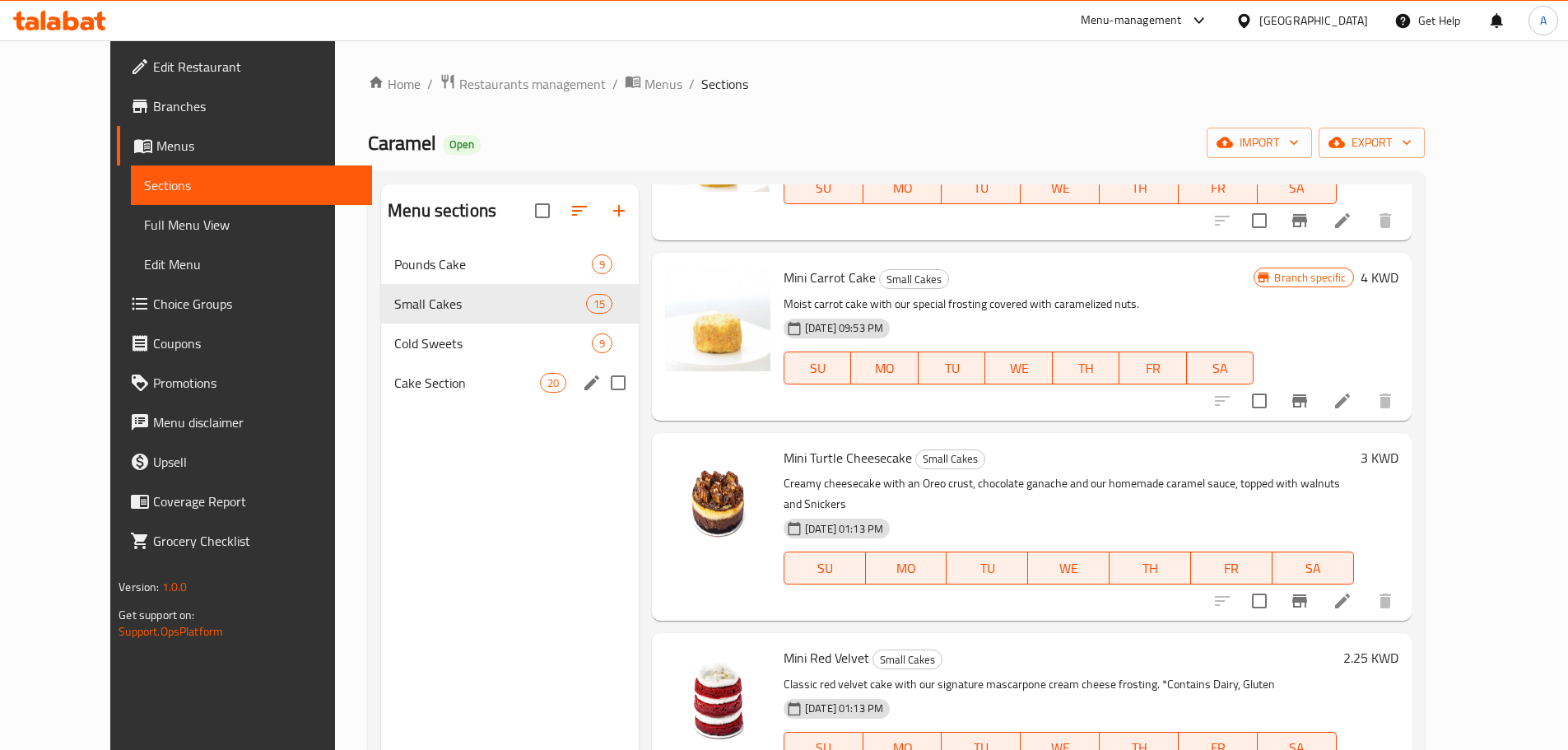
click at [403, 368] on div "Cake Section 20" at bounding box center [509, 382] width 258 height 39
